Goal: Task Accomplishment & Management: Use online tool/utility

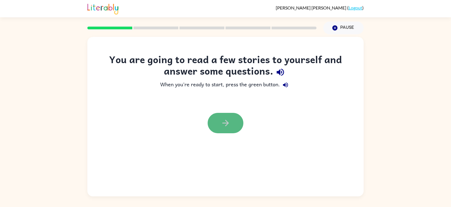
click at [226, 120] on icon "button" at bounding box center [226, 123] width 10 height 10
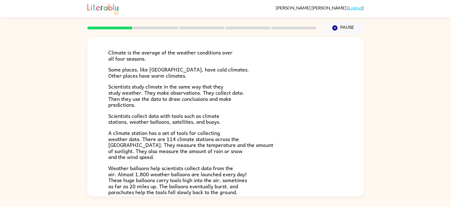
scroll to position [33, 0]
click at [339, 27] on button "Pause Pause" at bounding box center [343, 28] width 41 height 13
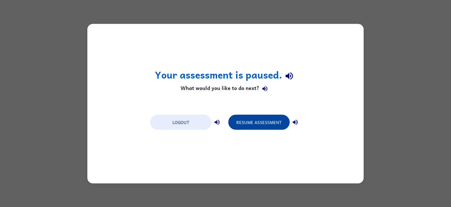
click at [246, 122] on button "Resume Assessment" at bounding box center [259, 122] width 61 height 15
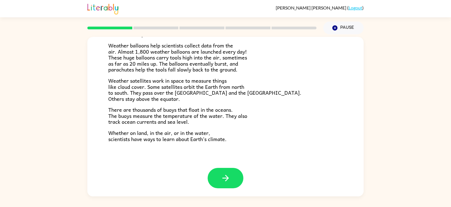
scroll to position [155, 0]
click at [225, 179] on icon "button" at bounding box center [226, 179] width 10 height 10
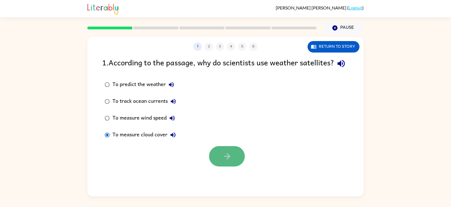
click at [217, 166] on button "button" at bounding box center [227, 156] width 36 height 20
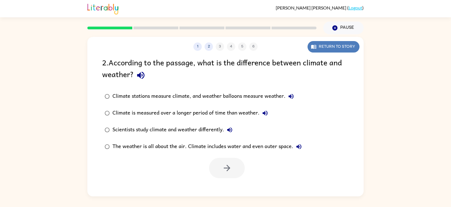
click at [337, 46] on button "Return to story" at bounding box center [334, 46] width 52 height 11
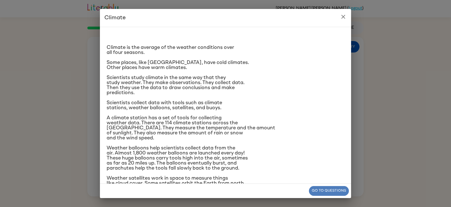
click at [320, 189] on button "Go to questions" at bounding box center [329, 191] width 40 height 10
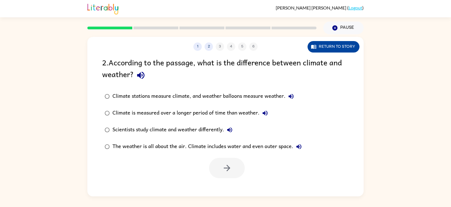
click at [320, 48] on button "Return to story" at bounding box center [334, 46] width 52 height 11
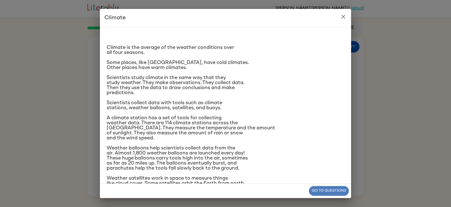
click at [321, 188] on button "Go to questions" at bounding box center [329, 191] width 40 height 10
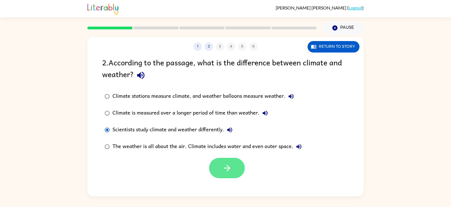
click at [220, 165] on button "button" at bounding box center [227, 168] width 36 height 20
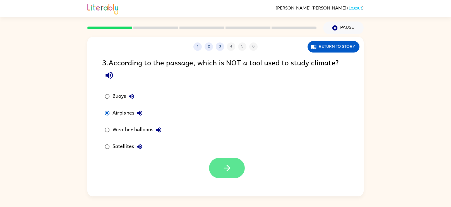
click at [218, 165] on button "button" at bounding box center [227, 168] width 36 height 20
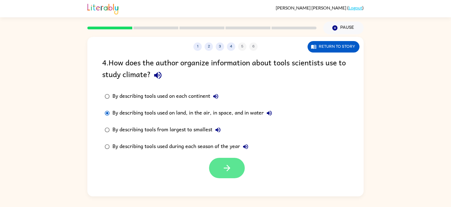
click at [219, 167] on button "button" at bounding box center [227, 168] width 36 height 20
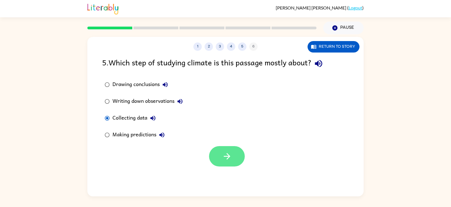
click at [223, 148] on button "button" at bounding box center [227, 156] width 36 height 20
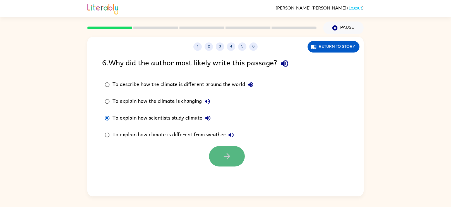
click at [223, 156] on icon "button" at bounding box center [227, 156] width 10 height 10
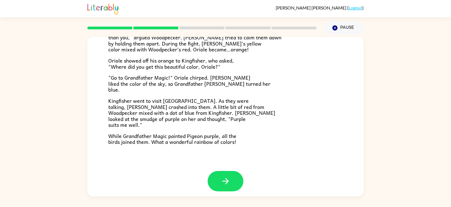
scroll to position [137, 0]
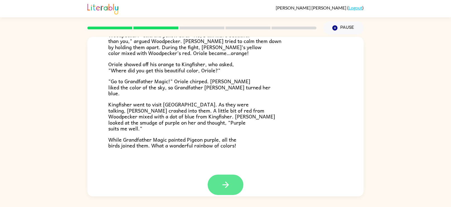
click at [222, 182] on icon "button" at bounding box center [226, 185] width 10 height 10
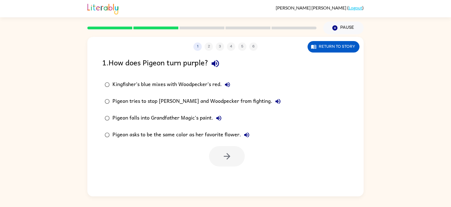
scroll to position [0, 0]
click at [219, 152] on button "button" at bounding box center [227, 156] width 36 height 20
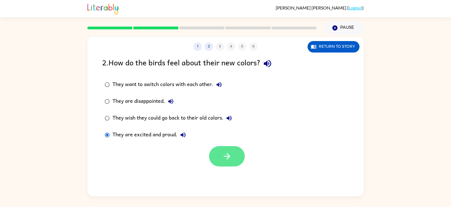
click at [228, 154] on icon "button" at bounding box center [227, 156] width 6 height 6
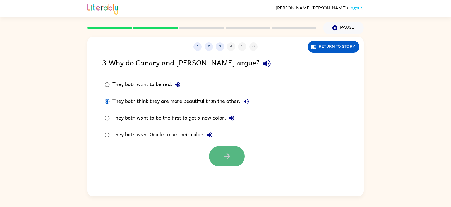
click at [225, 157] on icon "button" at bounding box center [227, 156] width 10 height 10
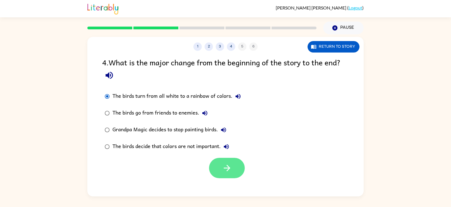
click at [237, 159] on button "button" at bounding box center [227, 168] width 36 height 20
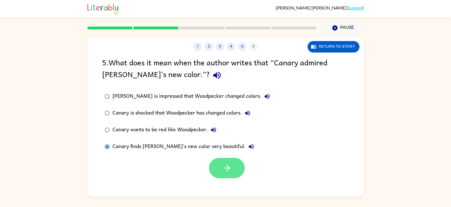
click at [234, 161] on button "button" at bounding box center [227, 168] width 36 height 20
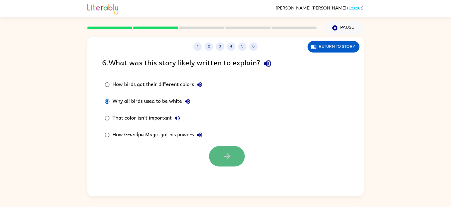
click at [212, 158] on button "button" at bounding box center [227, 156] width 36 height 20
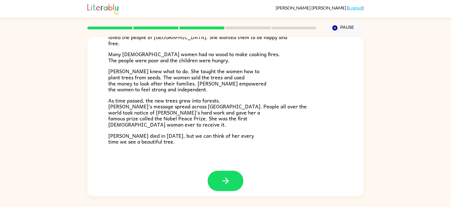
scroll to position [157, 0]
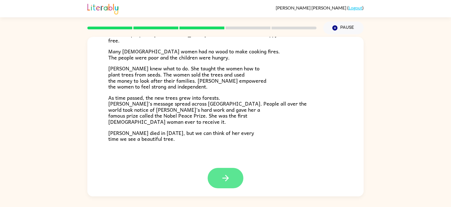
click at [222, 177] on icon "button" at bounding box center [226, 178] width 10 height 10
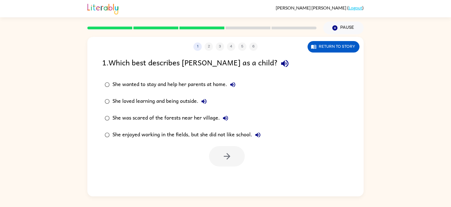
scroll to position [0, 0]
click at [216, 154] on button "button" at bounding box center [227, 156] width 36 height 20
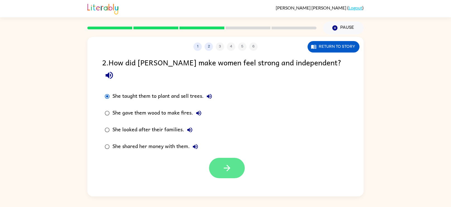
click at [233, 158] on button "button" at bounding box center [227, 168] width 36 height 20
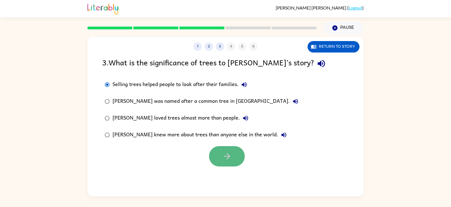
click at [216, 153] on button "button" at bounding box center [227, 156] width 36 height 20
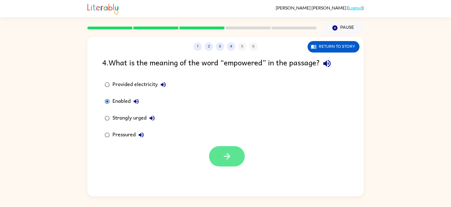
click at [223, 153] on icon "button" at bounding box center [227, 156] width 10 height 10
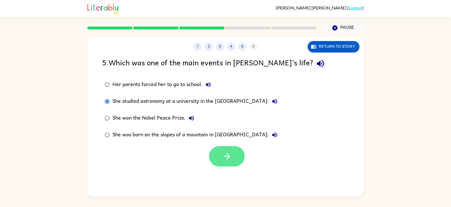
click at [229, 165] on button "button" at bounding box center [227, 156] width 36 height 20
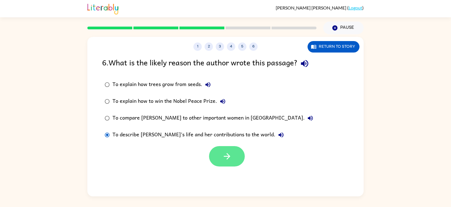
click at [219, 162] on button "button" at bounding box center [227, 156] width 36 height 20
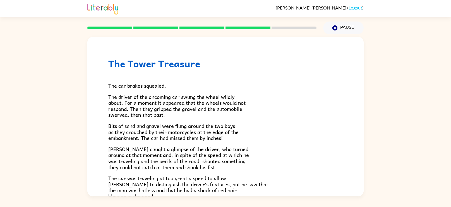
click at [219, 162] on span "[PERSON_NAME] caught a glimpse of the driver, who turned around at that moment …" at bounding box center [178, 158] width 141 height 26
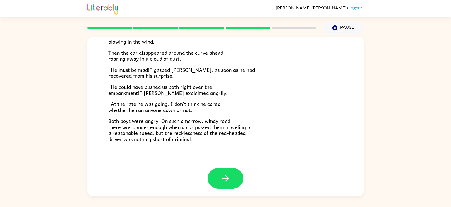
scroll to position [155, 0]
click at [228, 172] on button "button" at bounding box center [226, 178] width 36 height 20
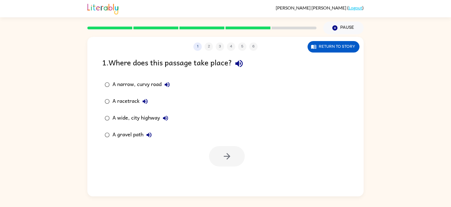
click at [107, 78] on label "A narrow, curvy road" at bounding box center [137, 84] width 77 height 17
click at [242, 166] on div at bounding box center [227, 156] width 36 height 20
click at [232, 161] on button "button" at bounding box center [227, 156] width 36 height 20
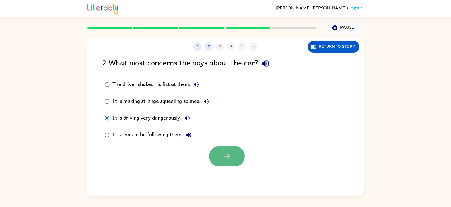
click at [235, 154] on button "button" at bounding box center [227, 156] width 36 height 20
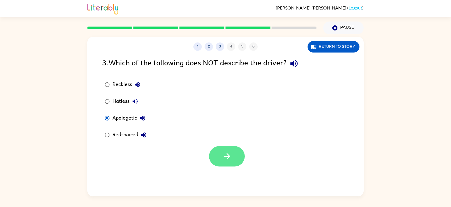
click at [222, 148] on button "button" at bounding box center [227, 156] width 36 height 20
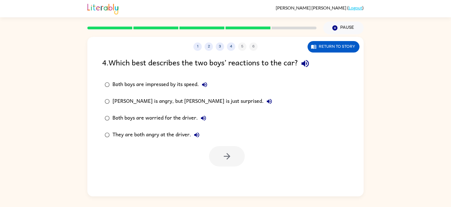
click at [139, 132] on div "They are both angry at the driver." at bounding box center [158, 134] width 90 height 11
click at [242, 156] on button "button" at bounding box center [227, 156] width 36 height 20
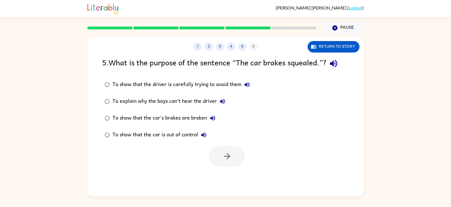
click at [168, 131] on div "To show that the car is out of control" at bounding box center [161, 134] width 97 height 11
click at [173, 132] on div "To show that the car is out of control" at bounding box center [161, 134] width 97 height 11
click at [215, 149] on button "button" at bounding box center [227, 156] width 36 height 20
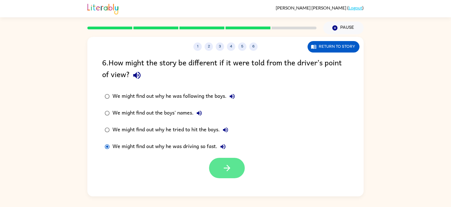
click at [225, 163] on icon "button" at bounding box center [227, 168] width 10 height 10
